Goal: Task Accomplishment & Management: Manage account settings

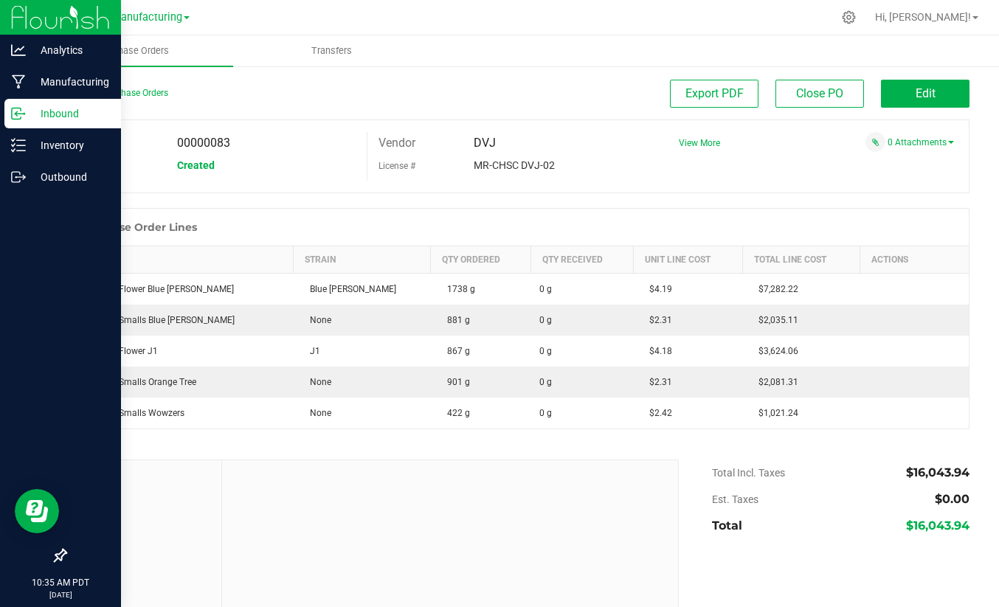
click at [59, 22] on img at bounding box center [60, 17] width 99 height 35
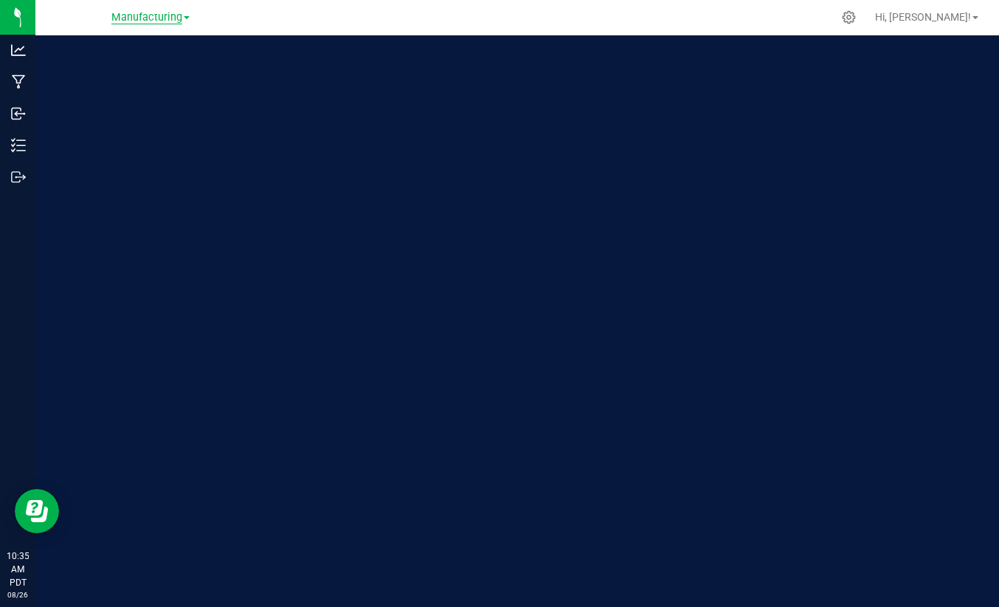
click at [153, 24] on span "Manufacturing" at bounding box center [146, 17] width 71 height 13
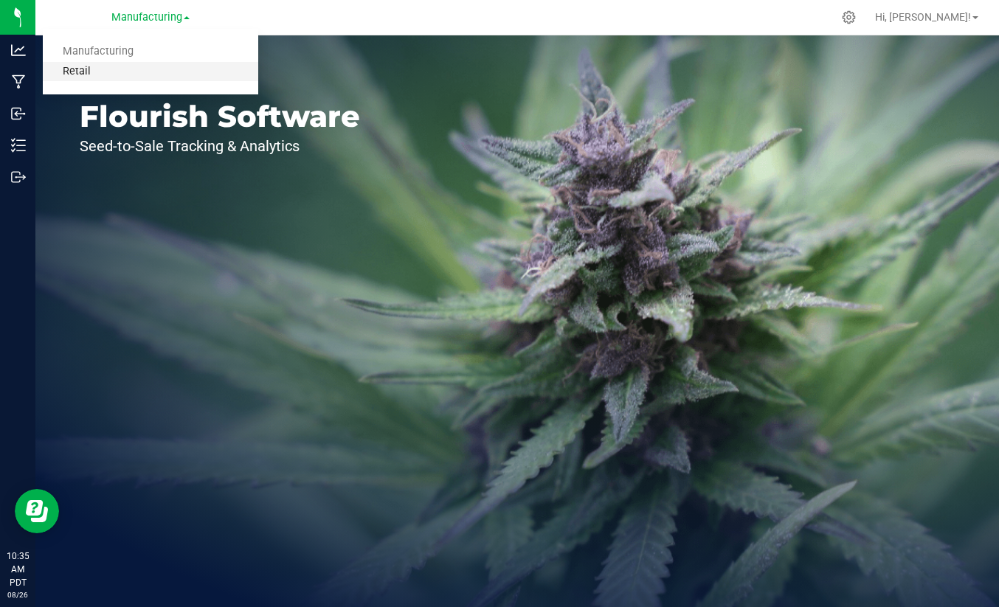
click at [98, 64] on link "Retail" at bounding box center [150, 72] width 215 height 20
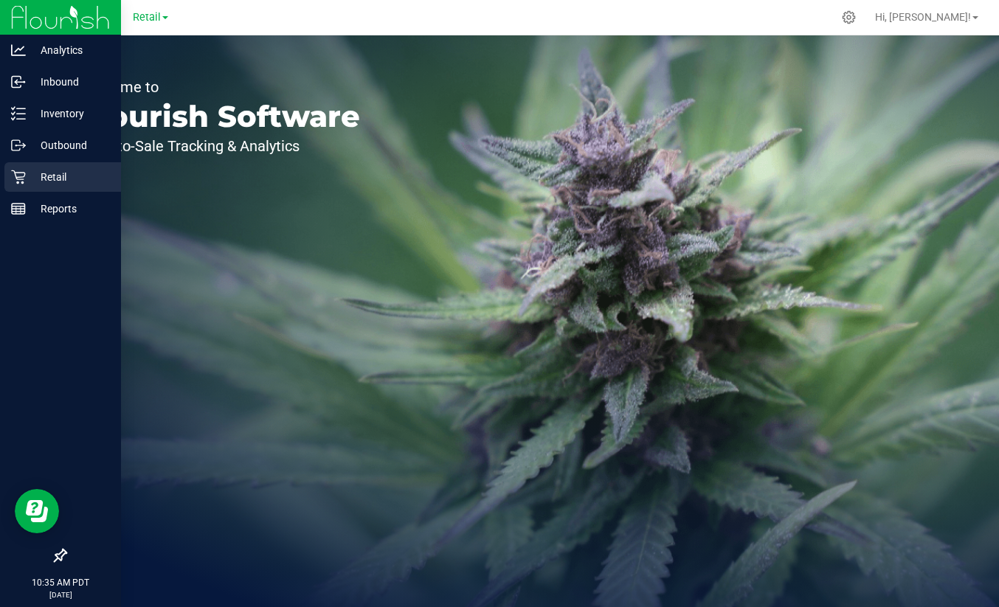
click at [35, 178] on p "Retail" at bounding box center [70, 177] width 89 height 18
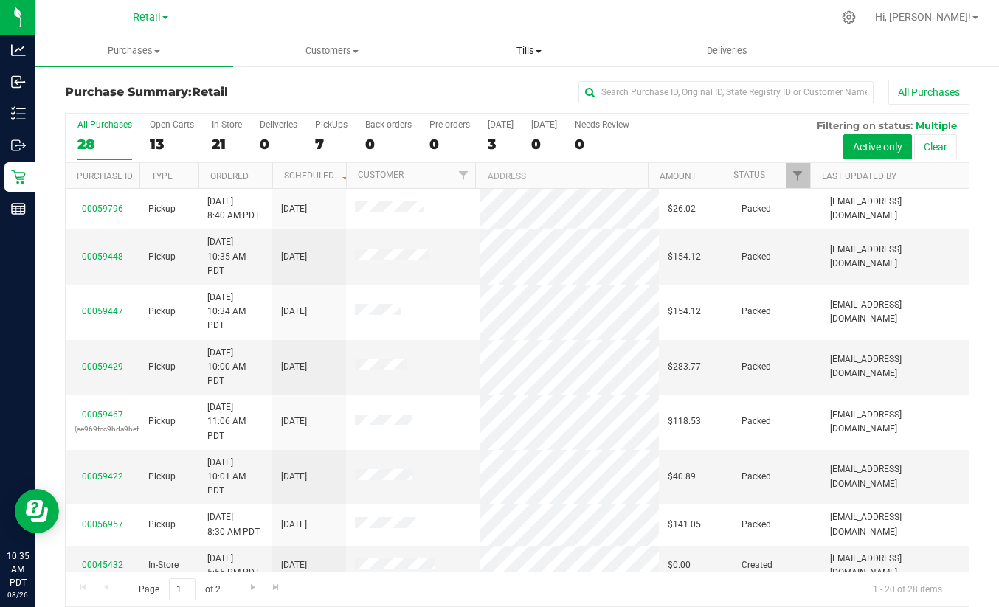
click at [513, 62] on uib-tab-heading "Tills Manage tills Reconcile e-payments" at bounding box center [530, 51] width 196 height 30
click at [484, 92] on span "Manage tills" at bounding box center [481, 89] width 100 height 13
